Goal: Transaction & Acquisition: Purchase product/service

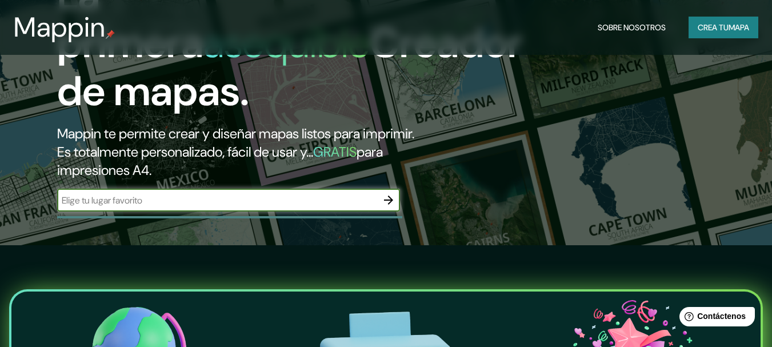
scroll to position [114, 0]
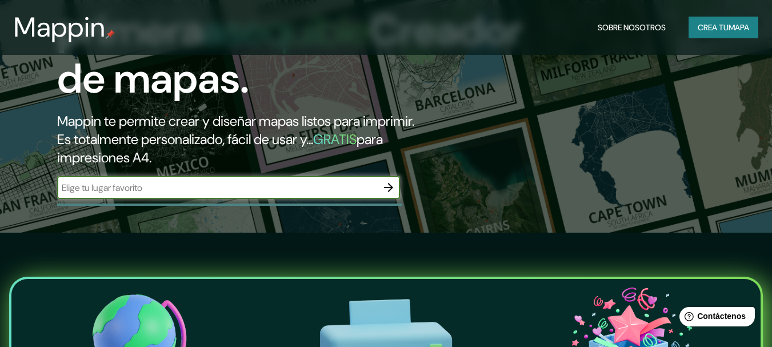
click at [258, 194] on input "text" at bounding box center [217, 187] width 320 height 13
paste input "metacity [GEOGRAPHIC_DATA] – oma"
type input "metacity [GEOGRAPHIC_DATA] – oma."
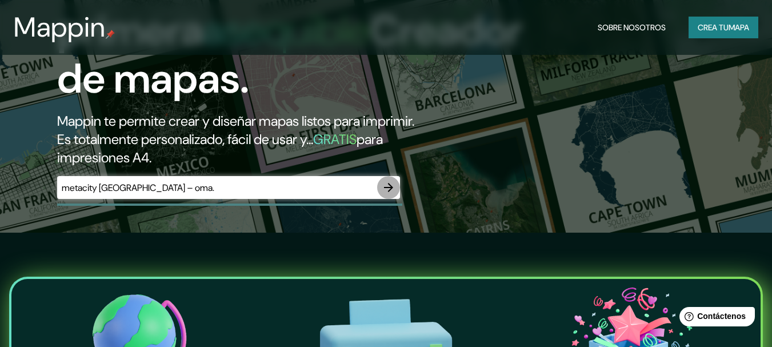
click at [386, 191] on icon "button" at bounding box center [389, 188] width 14 height 14
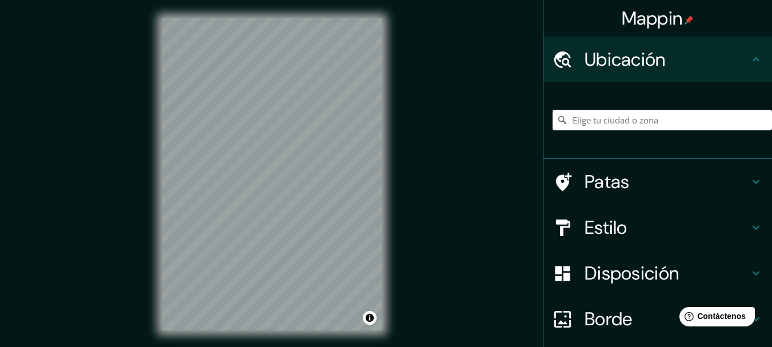
click at [565, 137] on div at bounding box center [662, 119] width 219 height 57
click at [586, 117] on input "Elige tu ciudad o zona" at bounding box center [662, 120] width 219 height 21
click at [634, 110] on input "Elige tu ciudad o zona" at bounding box center [662, 120] width 219 height 21
paste input "metacity [GEOGRAPHIC_DATA] – oma"
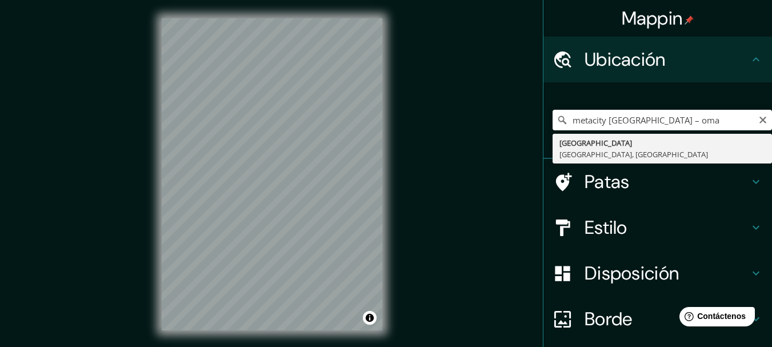
type input "[STREET_ADDRESS]"
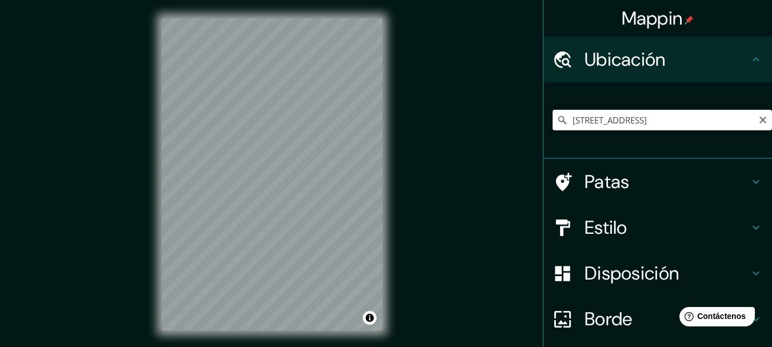
click at [584, 119] on input "[STREET_ADDRESS]" at bounding box center [662, 120] width 219 height 21
click at [761, 115] on input "[STREET_ADDRESS]" at bounding box center [662, 120] width 219 height 21
click at [752, 126] on input "[STREET_ADDRESS]" at bounding box center [662, 120] width 219 height 21
click at [760, 122] on icon "Claro" at bounding box center [763, 120] width 7 height 7
paste input "[STREET_ADDRESS]"
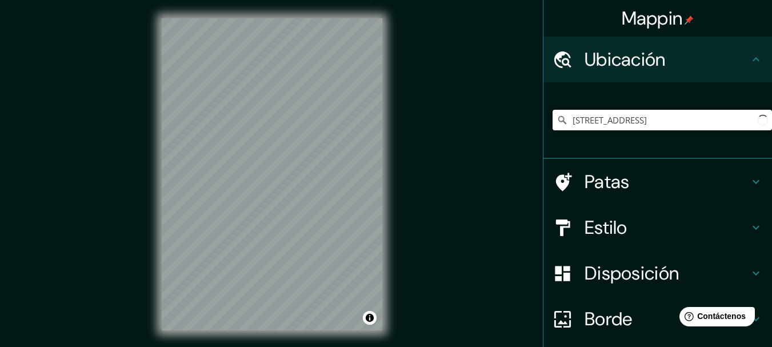
scroll to position [0, 37]
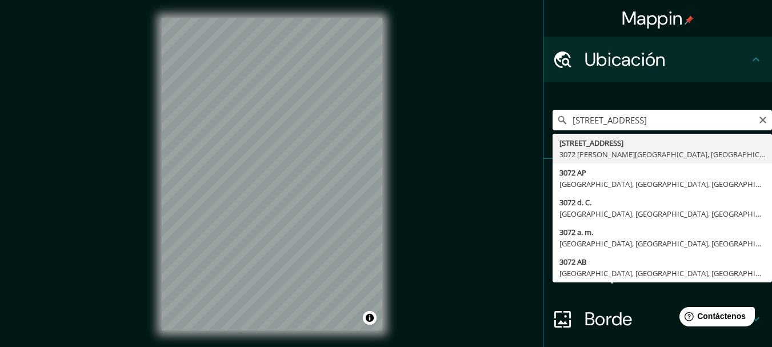
type input "[STREET_ADDRESS]"
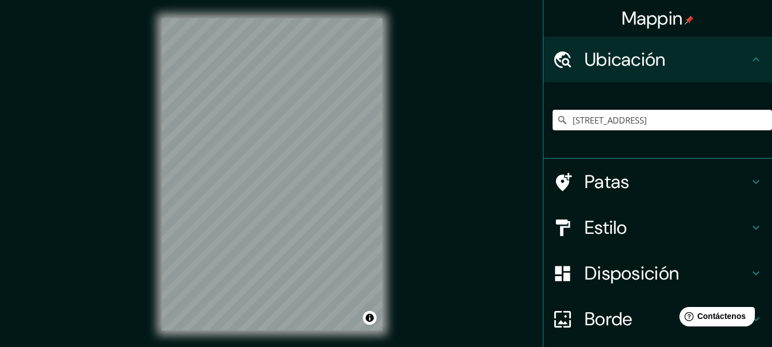
scroll to position [0, 0]
click at [594, 325] on font "Borde" at bounding box center [609, 319] width 48 height 24
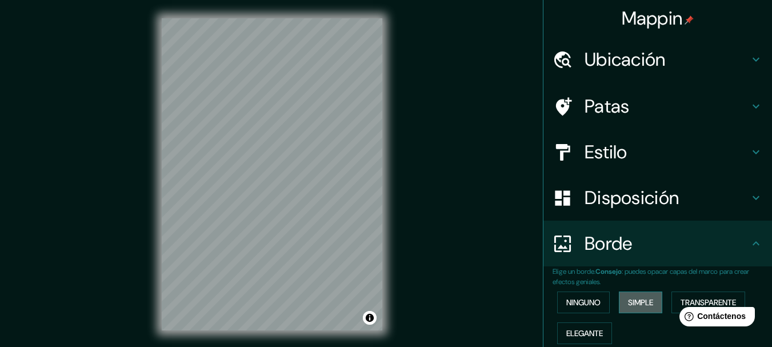
click at [628, 306] on font "Simple" at bounding box center [640, 302] width 25 height 10
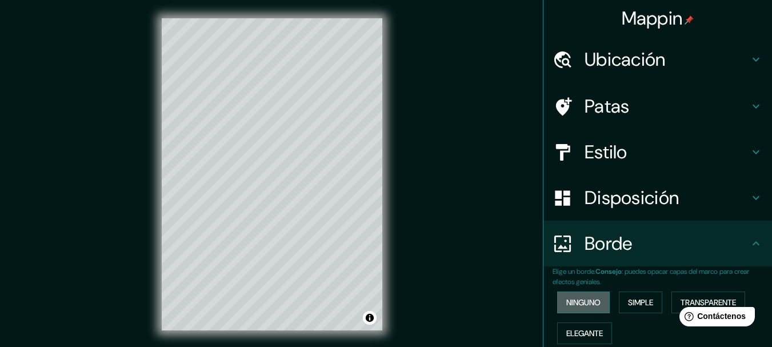
click at [576, 299] on font "Ninguno" at bounding box center [583, 302] width 34 height 10
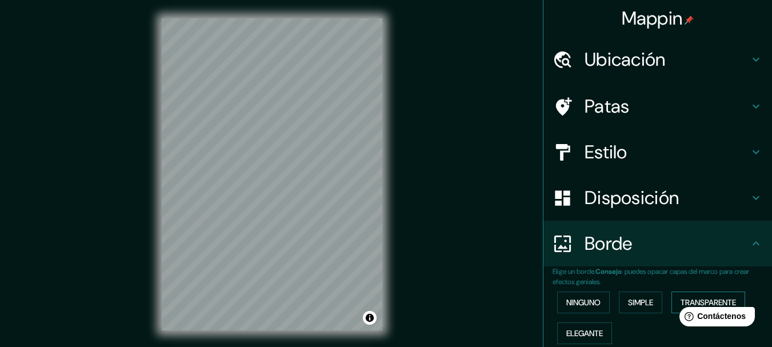
click at [701, 302] on font "Transparente" at bounding box center [708, 302] width 55 height 10
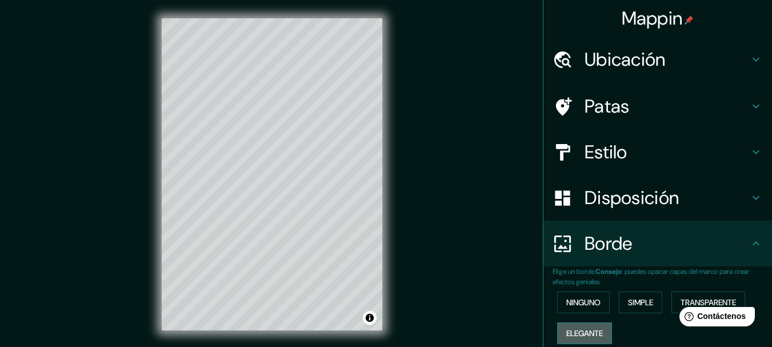
click at [578, 331] on font "Elegante" at bounding box center [584, 333] width 37 height 10
click at [589, 301] on font "Ninguno" at bounding box center [583, 302] width 34 height 10
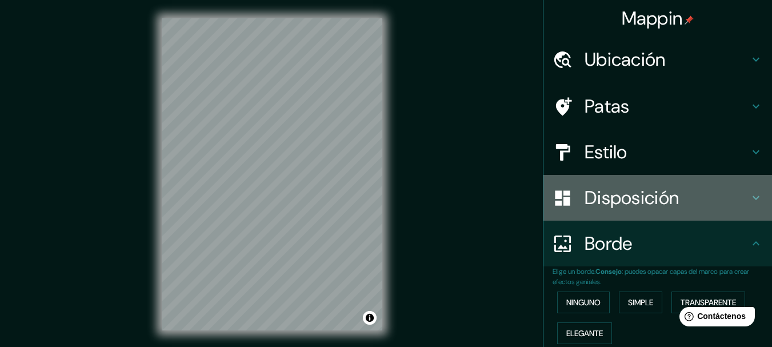
click at [624, 198] on font "Disposición" at bounding box center [632, 198] width 94 height 24
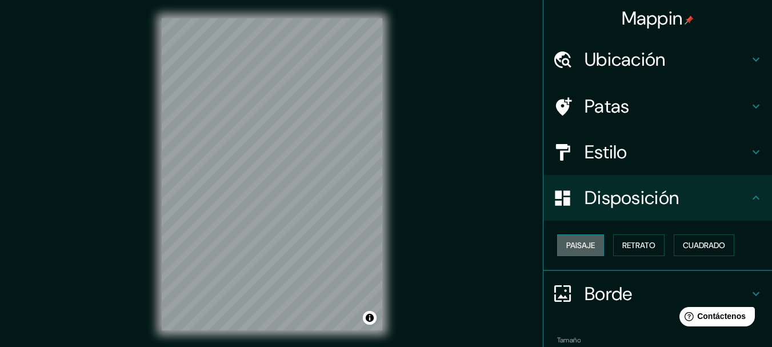
click at [570, 247] on font "Paisaje" at bounding box center [580, 245] width 29 height 10
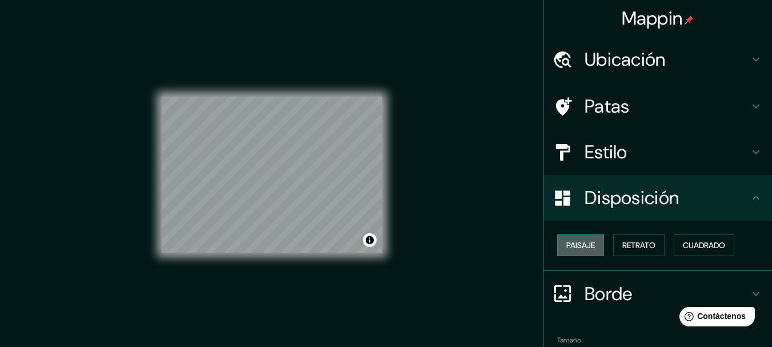
drag, startPoint x: 570, startPoint y: 247, endPoint x: 579, endPoint y: 242, distance: 10.0
click at [571, 247] on font "Paisaje" at bounding box center [580, 245] width 29 height 10
click at [625, 240] on font "Retrato" at bounding box center [638, 245] width 33 height 10
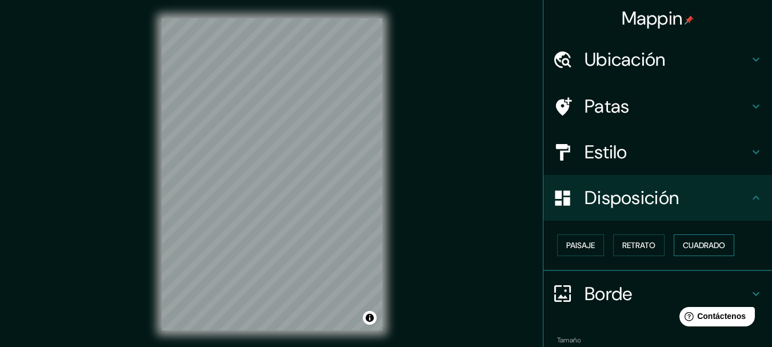
drag, startPoint x: 678, startPoint y: 234, endPoint x: 682, endPoint y: 245, distance: 12.1
click at [681, 239] on div "Paisaje Retrato Cuadrado" at bounding box center [662, 245] width 219 height 31
click at [684, 245] on font "Cuadrado" at bounding box center [704, 245] width 42 height 10
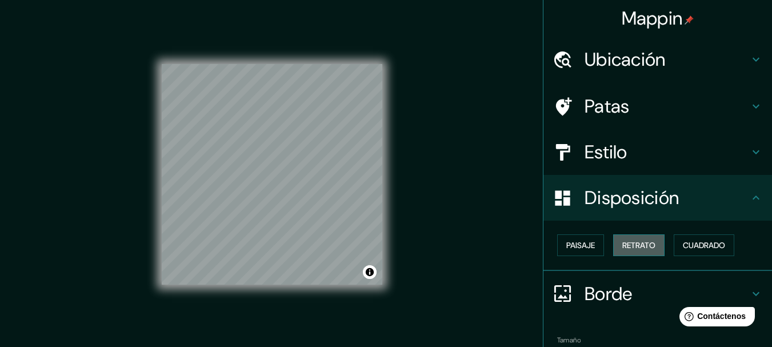
click at [635, 248] on font "Retrato" at bounding box center [638, 245] width 33 height 10
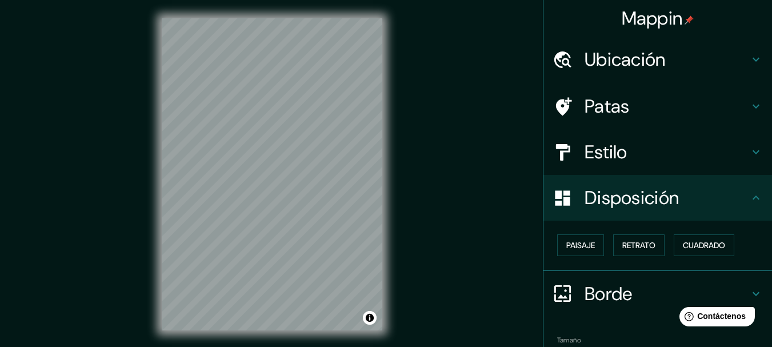
click at [598, 166] on div "Estilo" at bounding box center [658, 152] width 229 height 46
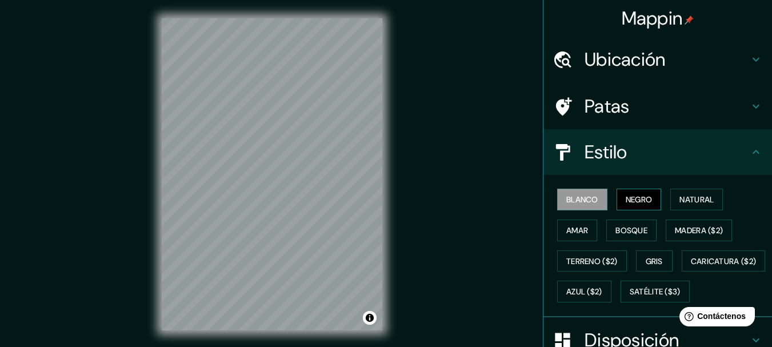
click at [626, 197] on font "Negro" at bounding box center [639, 199] width 27 height 10
click at [578, 206] on font "Blanco" at bounding box center [582, 199] width 32 height 15
click at [681, 198] on font "Natural" at bounding box center [697, 199] width 34 height 10
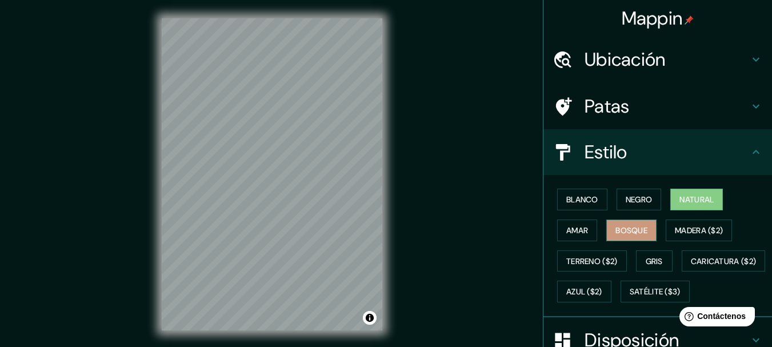
click at [616, 235] on font "Bosque" at bounding box center [632, 230] width 32 height 10
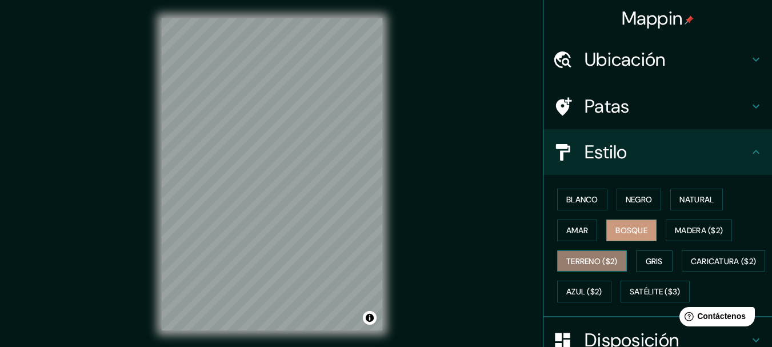
click at [581, 262] on font "Terreno ($2)" at bounding box center [591, 261] width 51 height 10
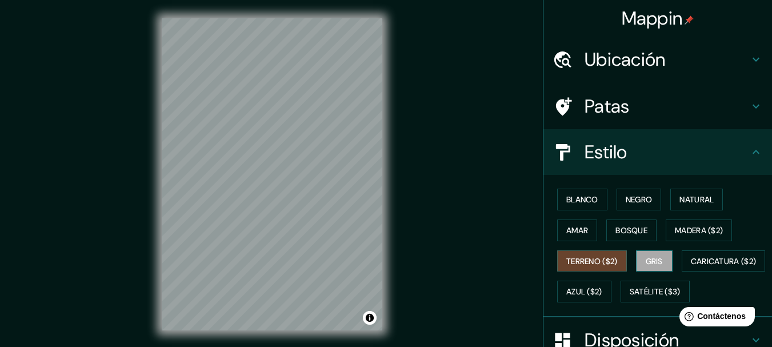
click at [656, 271] on button "Gris" at bounding box center [654, 261] width 37 height 22
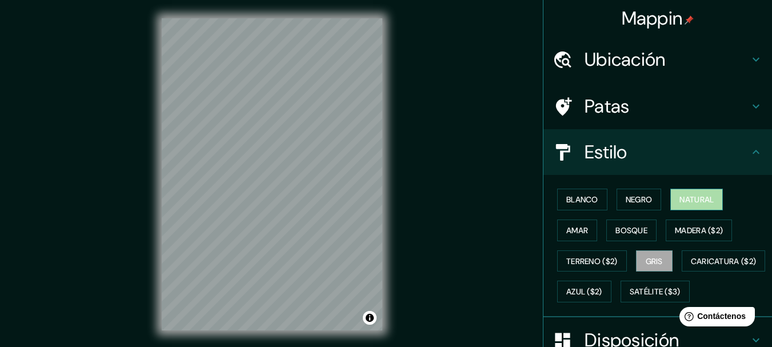
click at [694, 199] on font "Natural" at bounding box center [697, 199] width 34 height 10
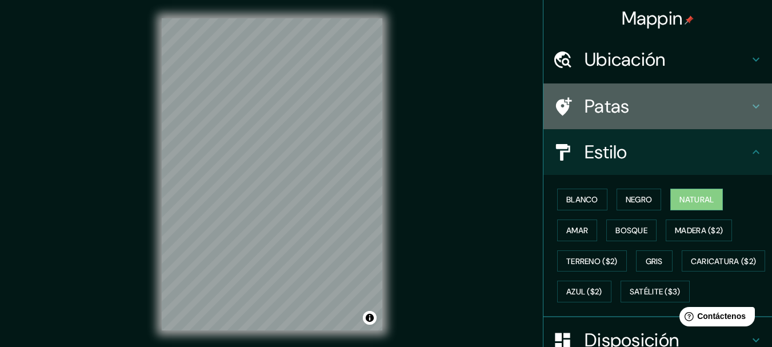
click at [636, 127] on div "Patas" at bounding box center [658, 106] width 229 height 46
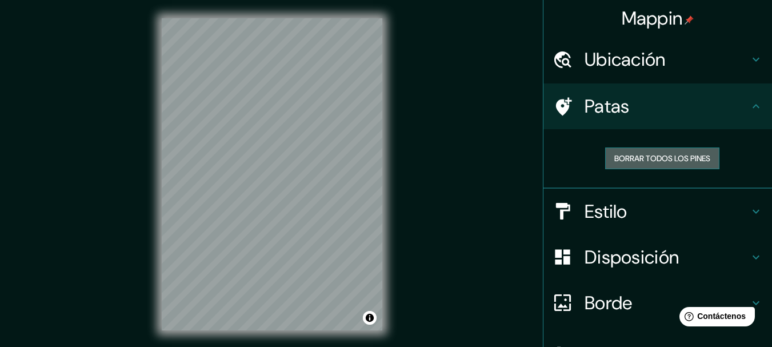
click at [614, 153] on font "Borrar todos los pines" at bounding box center [662, 158] width 96 height 10
click at [665, 61] on h4 "Ubicación" at bounding box center [667, 59] width 165 height 23
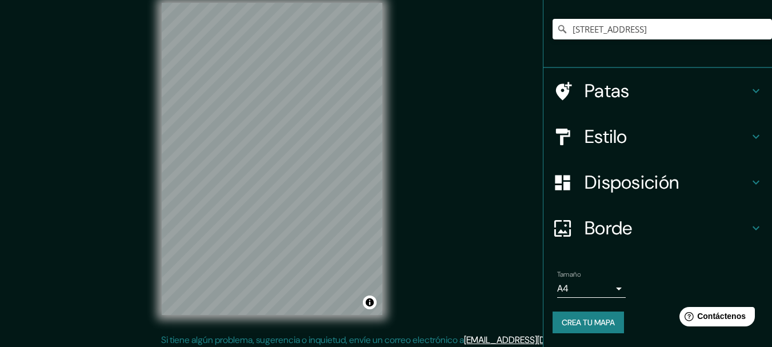
scroll to position [20, 0]
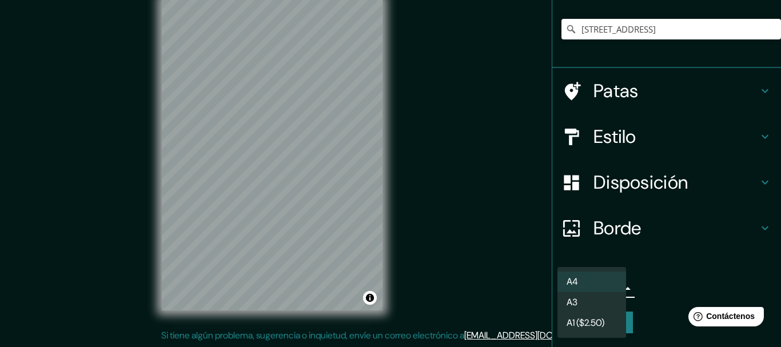
click at [599, 289] on body "Mappin Ubicación [STREET_ADDRESS] Patas Estilo Disposición [PERSON_NAME] un [PE…" at bounding box center [390, 153] width 781 height 347
click at [594, 306] on li "A3" at bounding box center [591, 303] width 69 height 21
type input "a4"
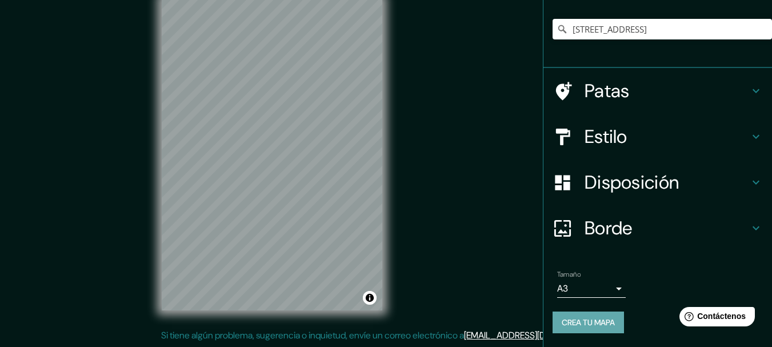
click at [566, 323] on font "Crea tu mapa" at bounding box center [588, 322] width 53 height 10
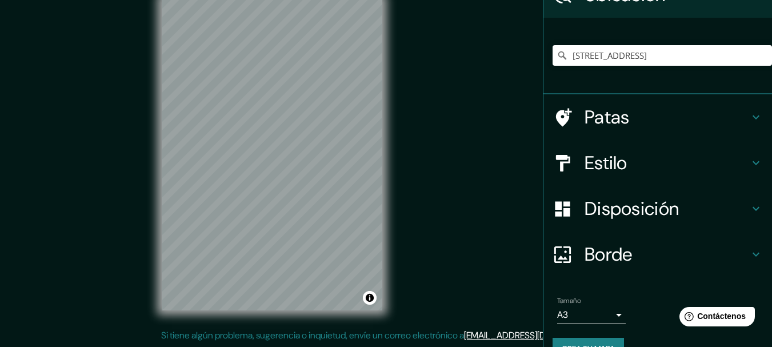
scroll to position [91, 0]
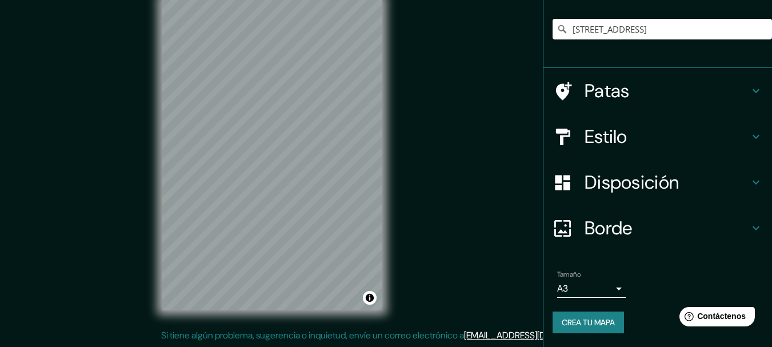
click at [605, 301] on div "Tamaño A3 a4" at bounding box center [658, 284] width 210 height 37
click at [594, 321] on font "Crea tu mapa" at bounding box center [588, 322] width 53 height 10
click at [667, 238] on h4 "Borde" at bounding box center [667, 228] width 165 height 23
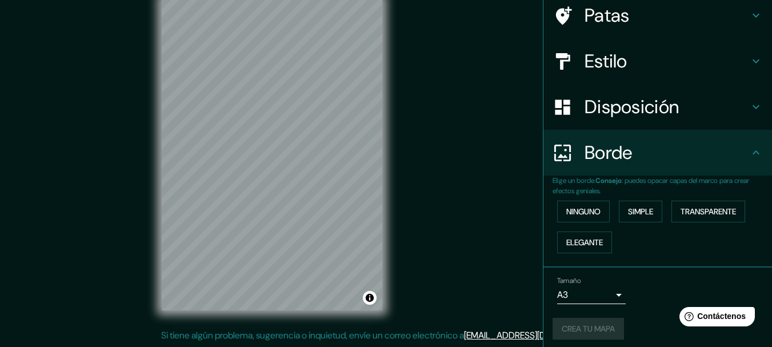
scroll to position [73, 0]
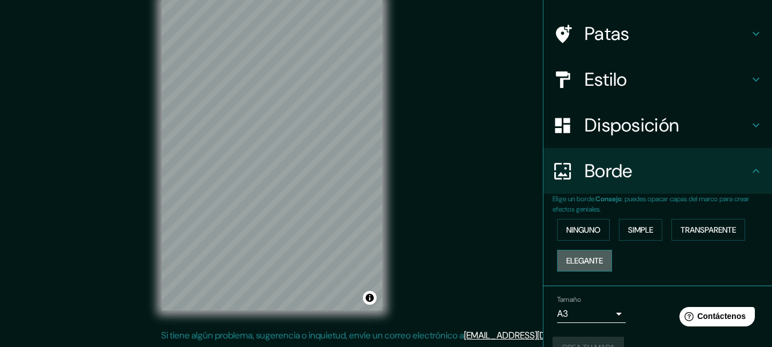
click at [585, 262] on font "Elegante" at bounding box center [584, 260] width 37 height 10
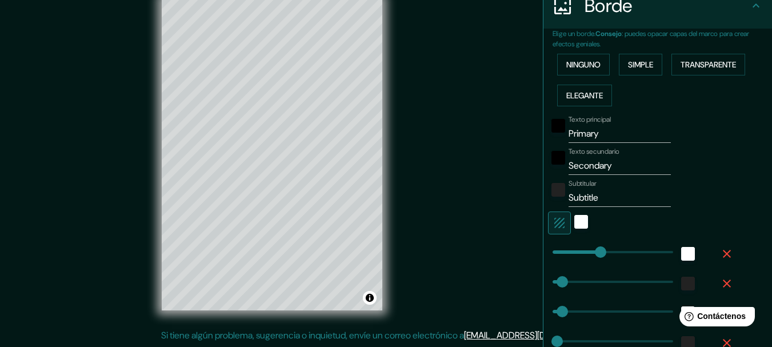
scroll to position [244, 0]
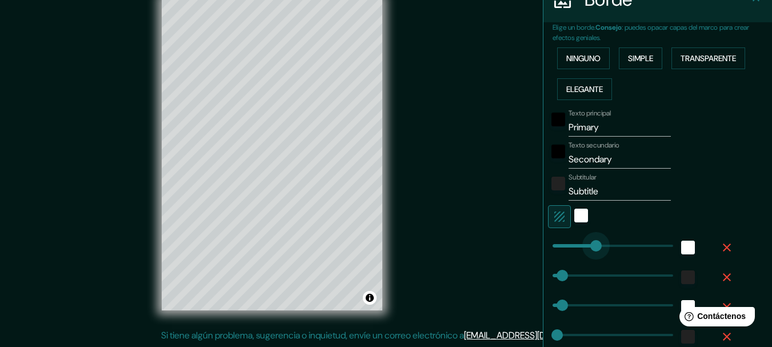
type input "141"
drag, startPoint x: 593, startPoint y: 248, endPoint x: 588, endPoint y: 254, distance: 7.8
type input "31"
type input "15"
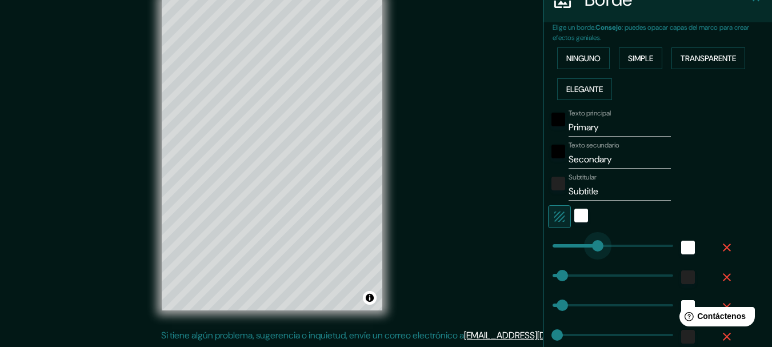
type input "147"
type input "31"
type input "15"
type input "126"
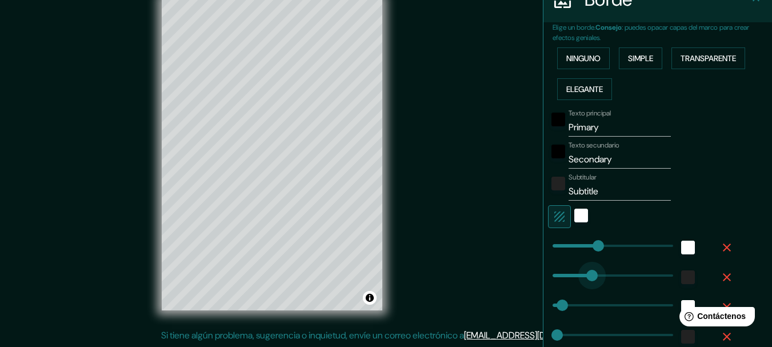
drag, startPoint x: 553, startPoint y: 278, endPoint x: 584, endPoint y: 277, distance: 30.3
type input "31"
type input "15"
type input "79"
type input "15"
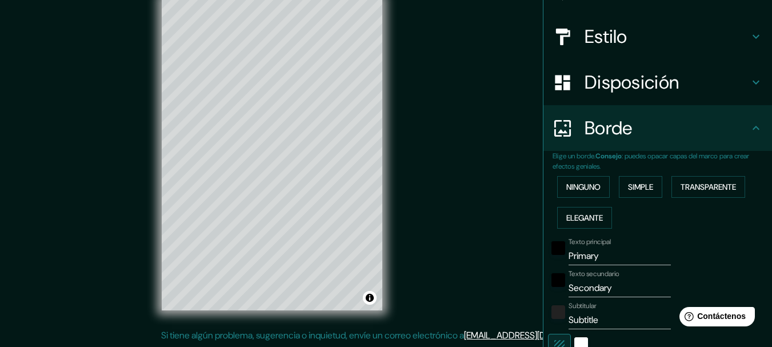
scroll to position [73, 0]
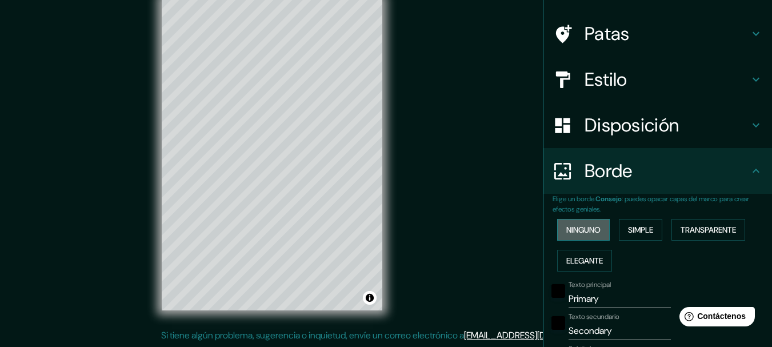
click at [586, 232] on font "Ninguno" at bounding box center [583, 230] width 34 height 10
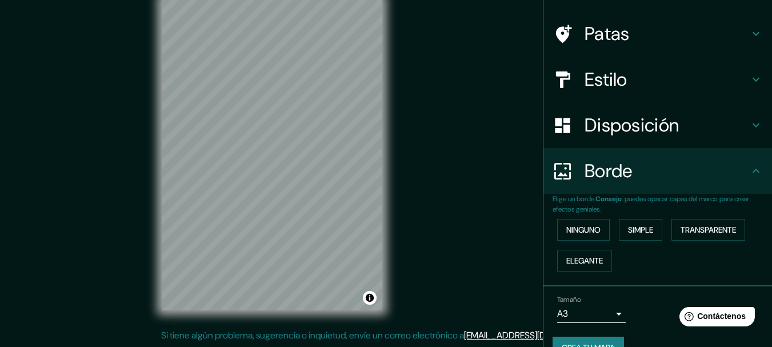
scroll to position [97, 0]
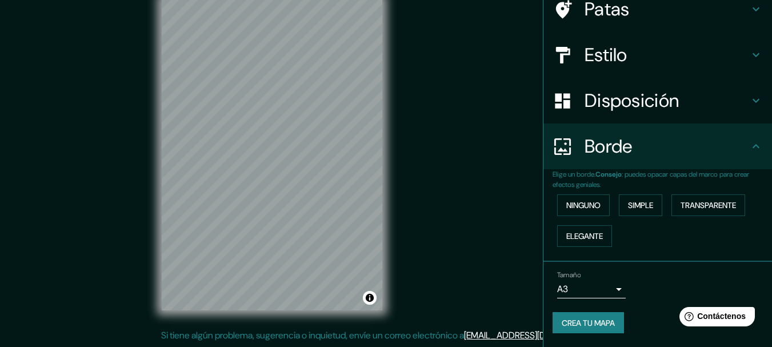
click at [629, 299] on div "Tamaño A3 a4" at bounding box center [658, 284] width 210 height 37
click at [584, 339] on div "Tamaño A3 a4 Crea tu mapa" at bounding box center [658, 304] width 210 height 77
click at [593, 323] on font "Crea tu mapa" at bounding box center [588, 323] width 53 height 10
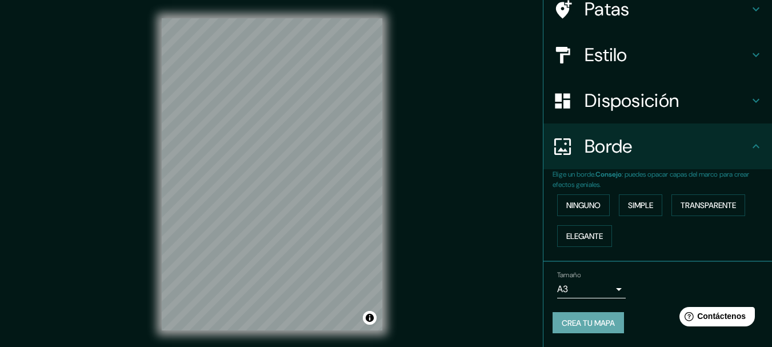
click at [584, 322] on font "Crea tu mapa" at bounding box center [588, 323] width 53 height 10
click at [574, 321] on font "Crea tu mapa" at bounding box center [588, 323] width 53 height 10
